Goal: Task Accomplishment & Management: Manage account settings

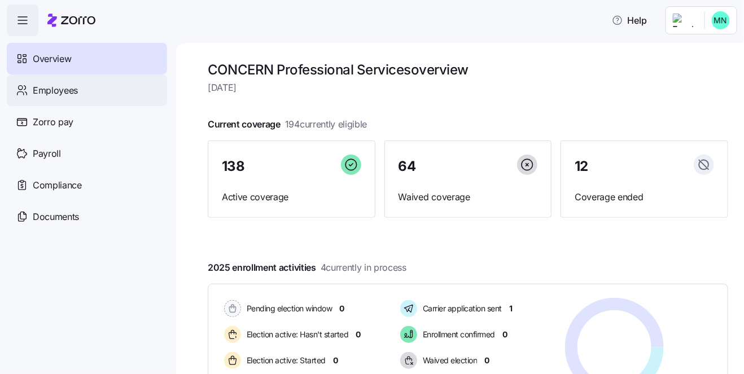
click at [52, 97] on span "Employees" at bounding box center [55, 91] width 45 height 14
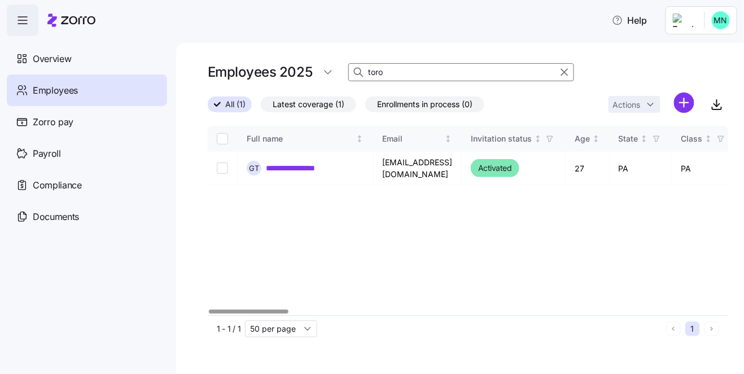
click at [411, 75] on input "toro" at bounding box center [461, 72] width 226 height 18
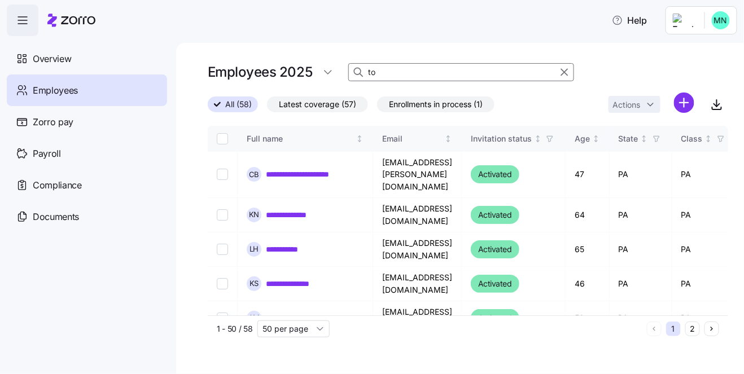
type input "t"
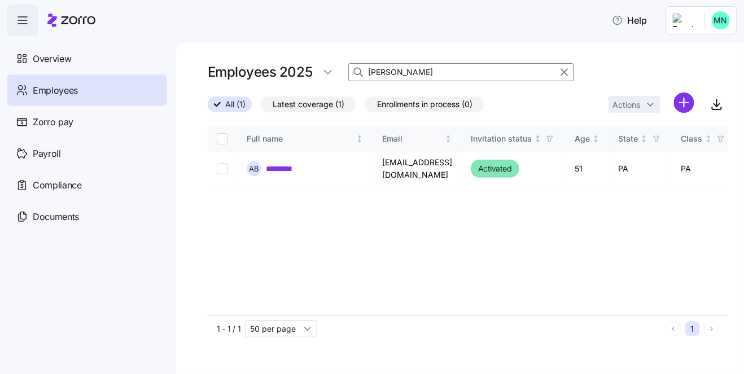
click at [414, 76] on input "[PERSON_NAME]" at bounding box center [461, 72] width 226 height 18
type input "[PERSON_NAME]"
click at [283, 165] on link "*********" at bounding box center [286, 168] width 41 height 11
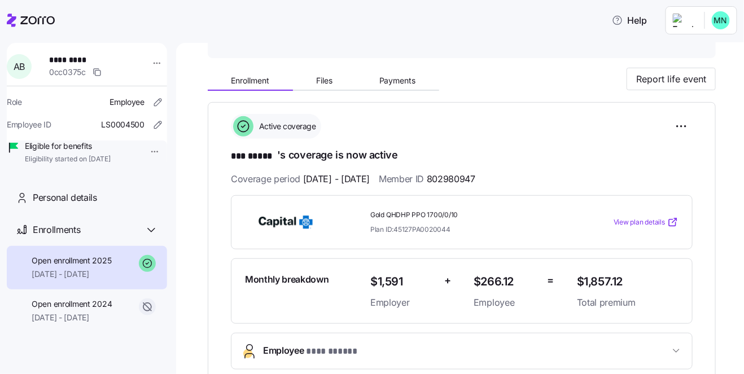
scroll to position [98, 0]
